Goal: Transaction & Acquisition: Book appointment/travel/reservation

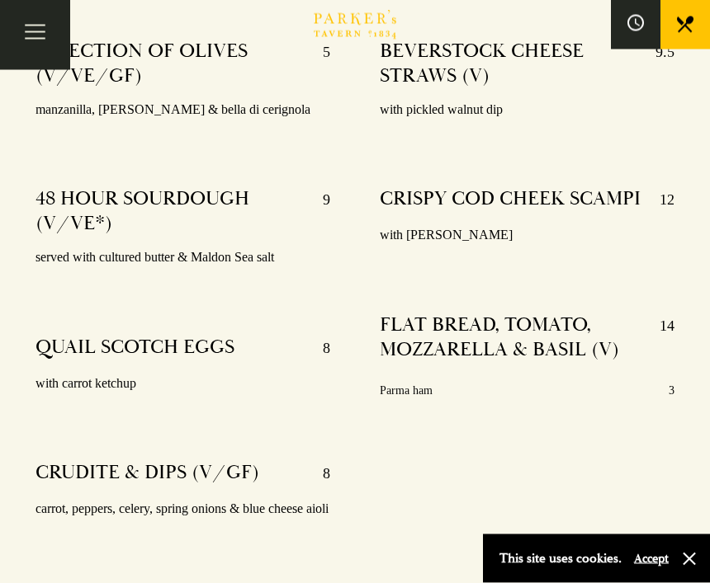
scroll to position [589, 0]
click at [683, 568] on button "button" at bounding box center [689, 559] width 17 height 17
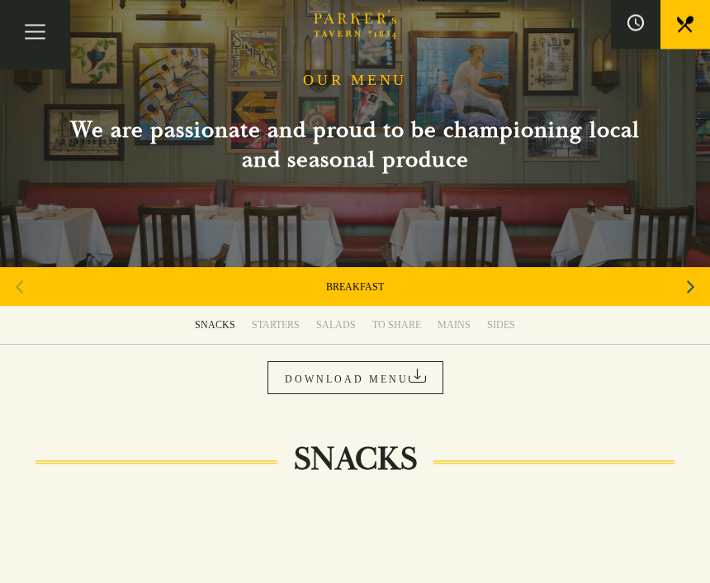
scroll to position [0, 0]
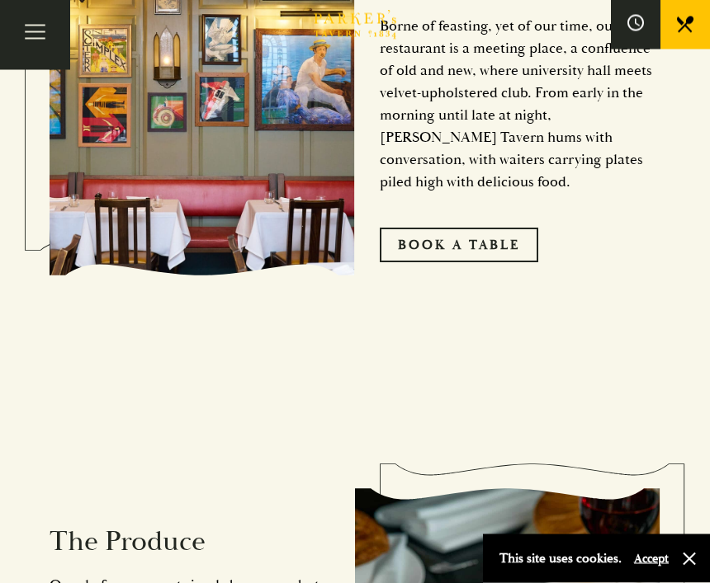
scroll to position [920, 0]
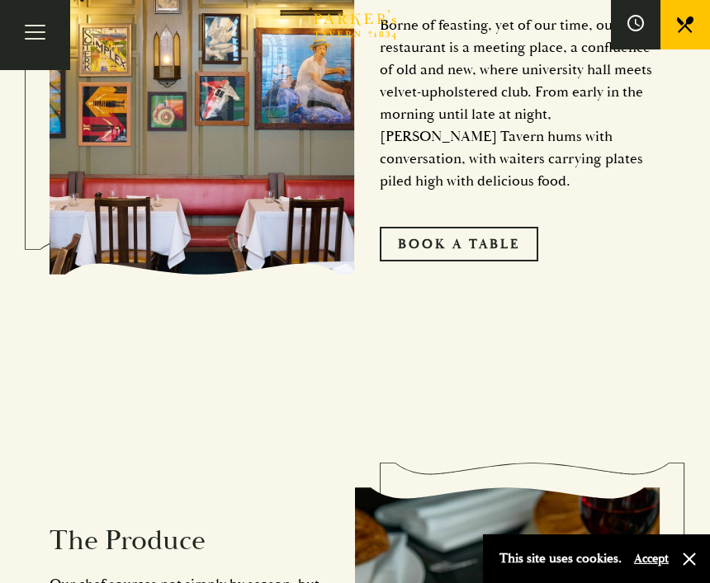
click at [447, 262] on link "Book A Table" at bounding box center [459, 244] width 158 height 35
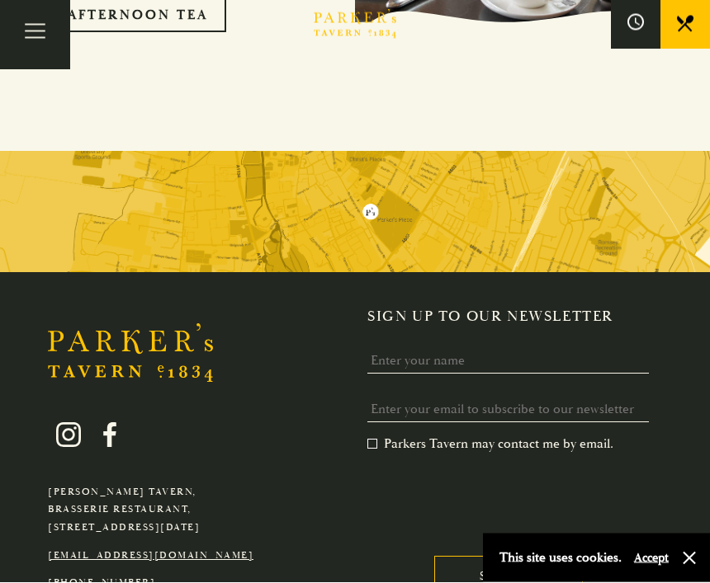
scroll to position [2935, 0]
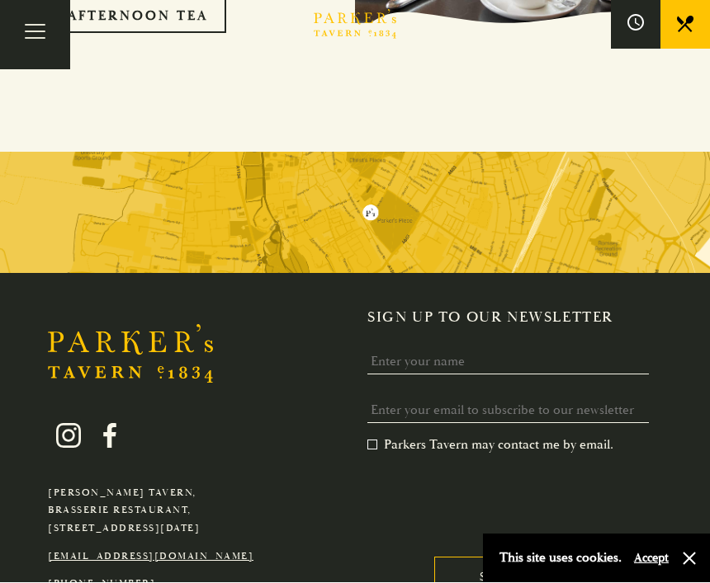
click at [127, 578] on link "[PHONE_NUMBER]" at bounding box center [101, 584] width 107 height 12
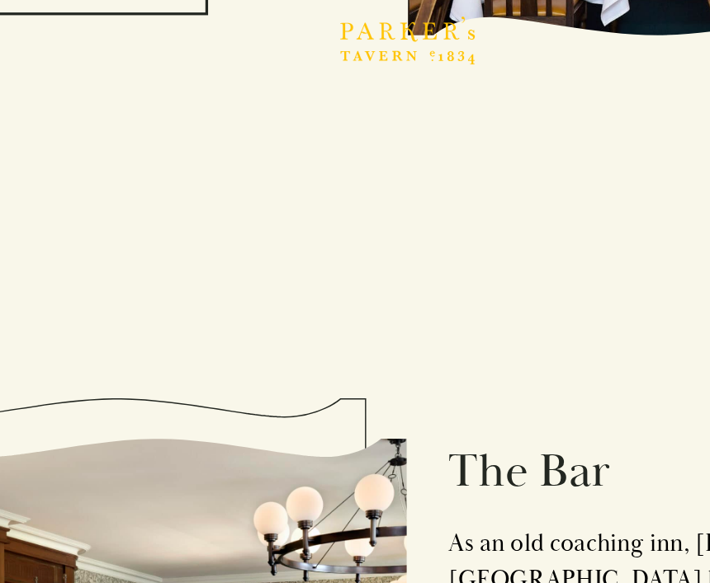
scroll to position [1750, 0]
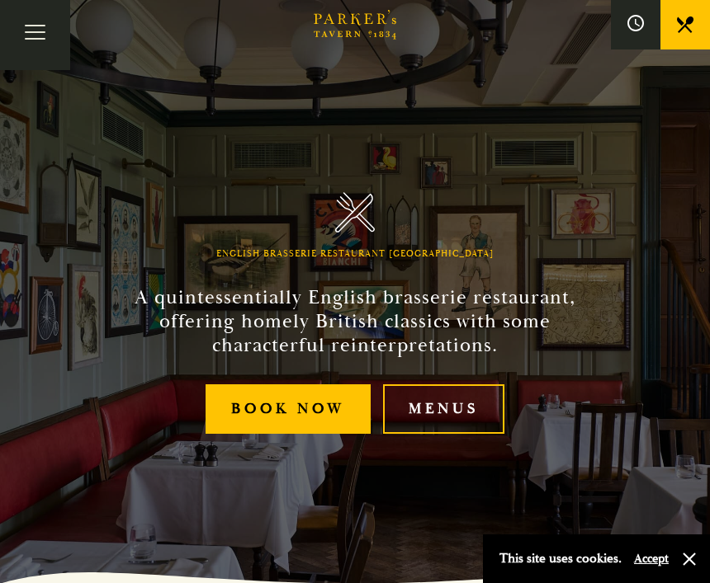
click at [293, 435] on link "Book Now" at bounding box center [287, 410] width 165 height 50
